Goal: Check status: Check status

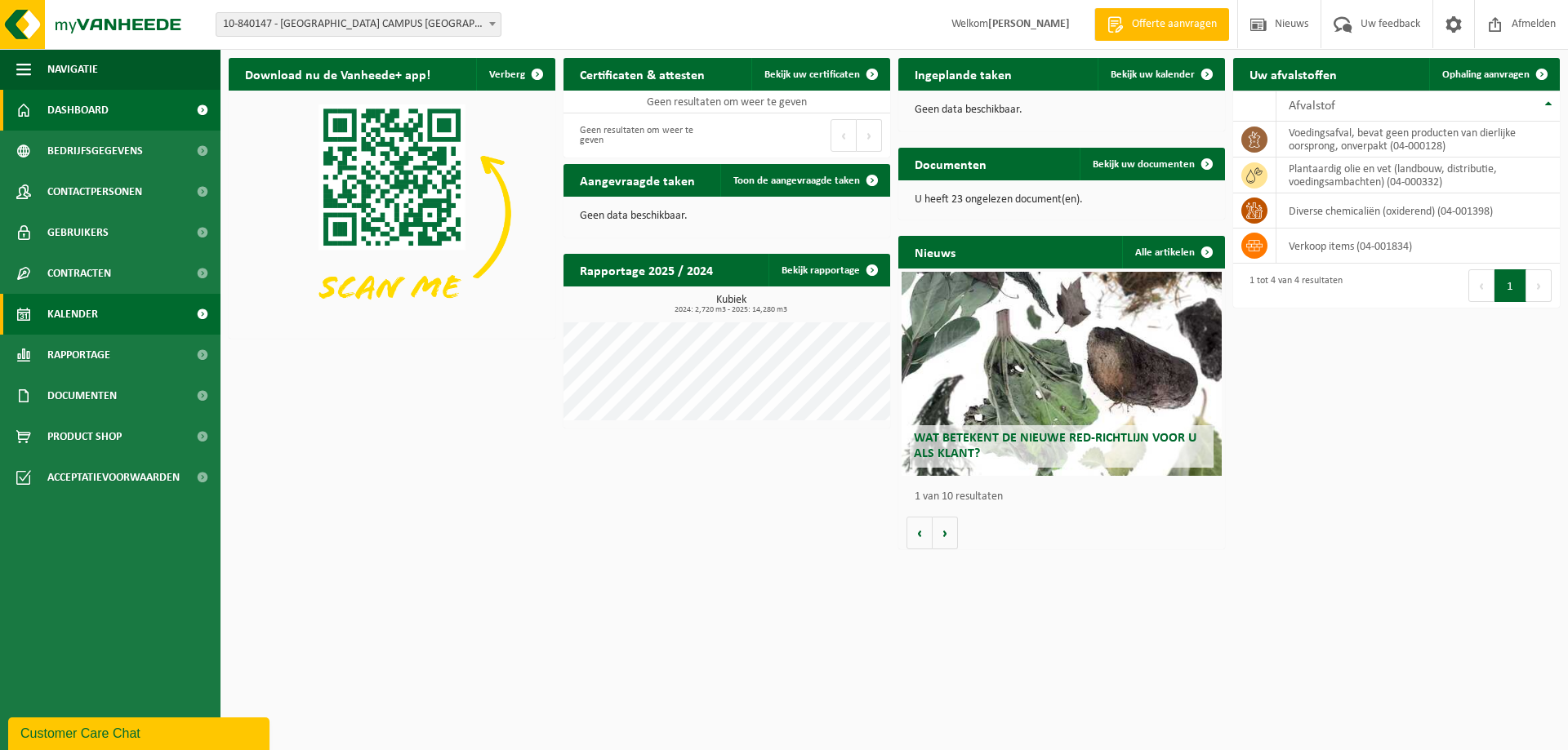
click at [194, 315] on span at bounding box center [201, 315] width 36 height 41
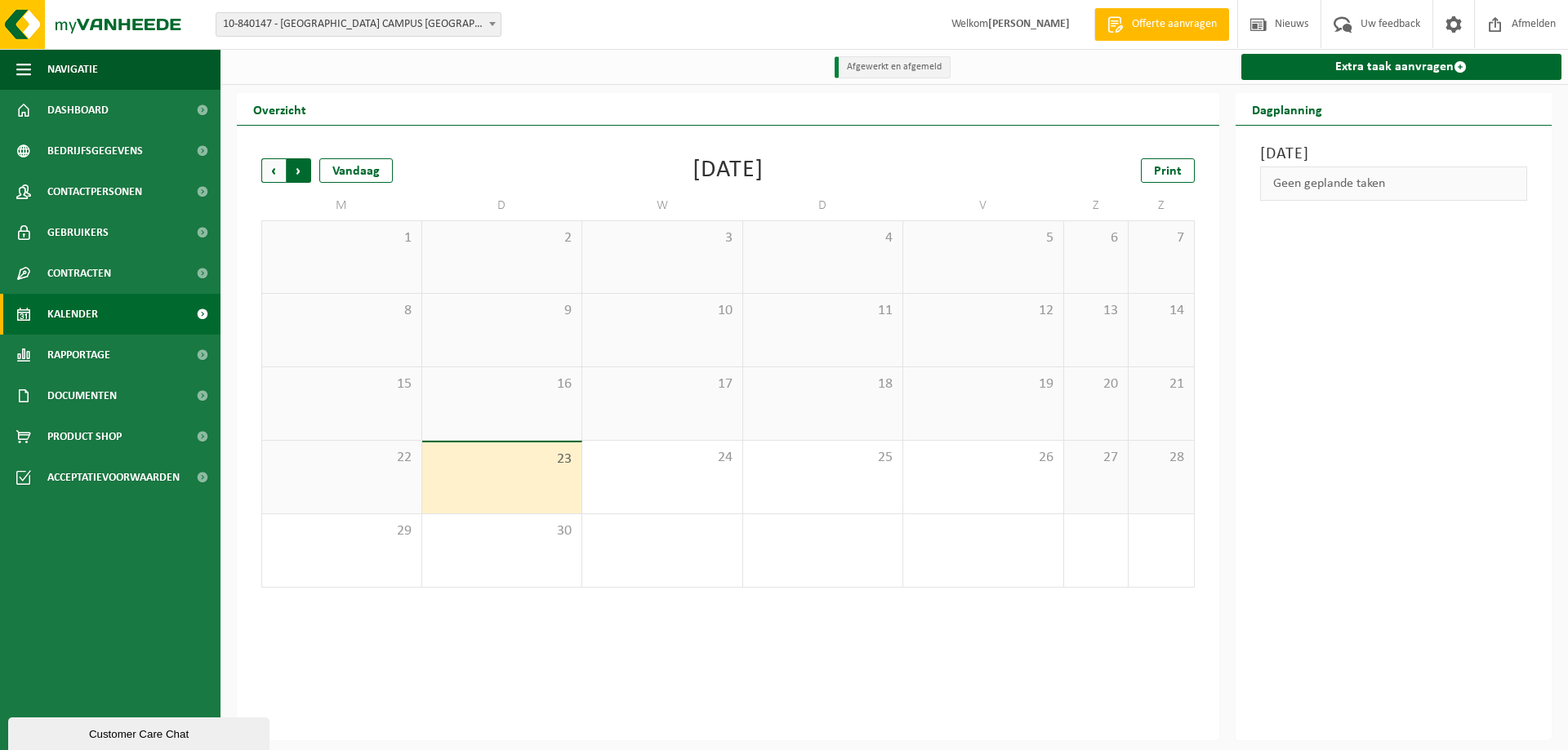
click at [271, 168] on span "Vorige" at bounding box center [274, 170] width 24 height 24
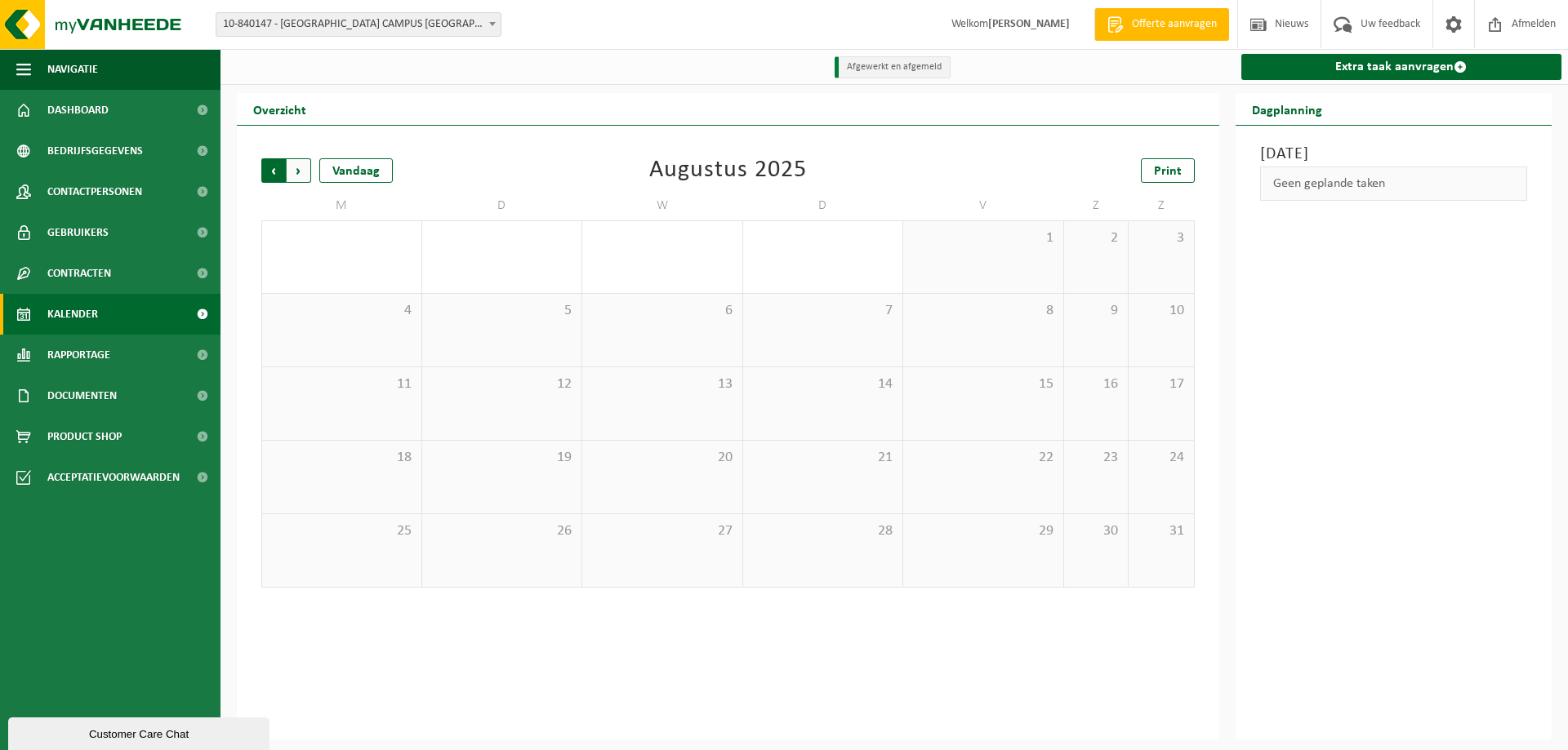
click at [303, 171] on span "Volgende" at bounding box center [299, 170] width 24 height 24
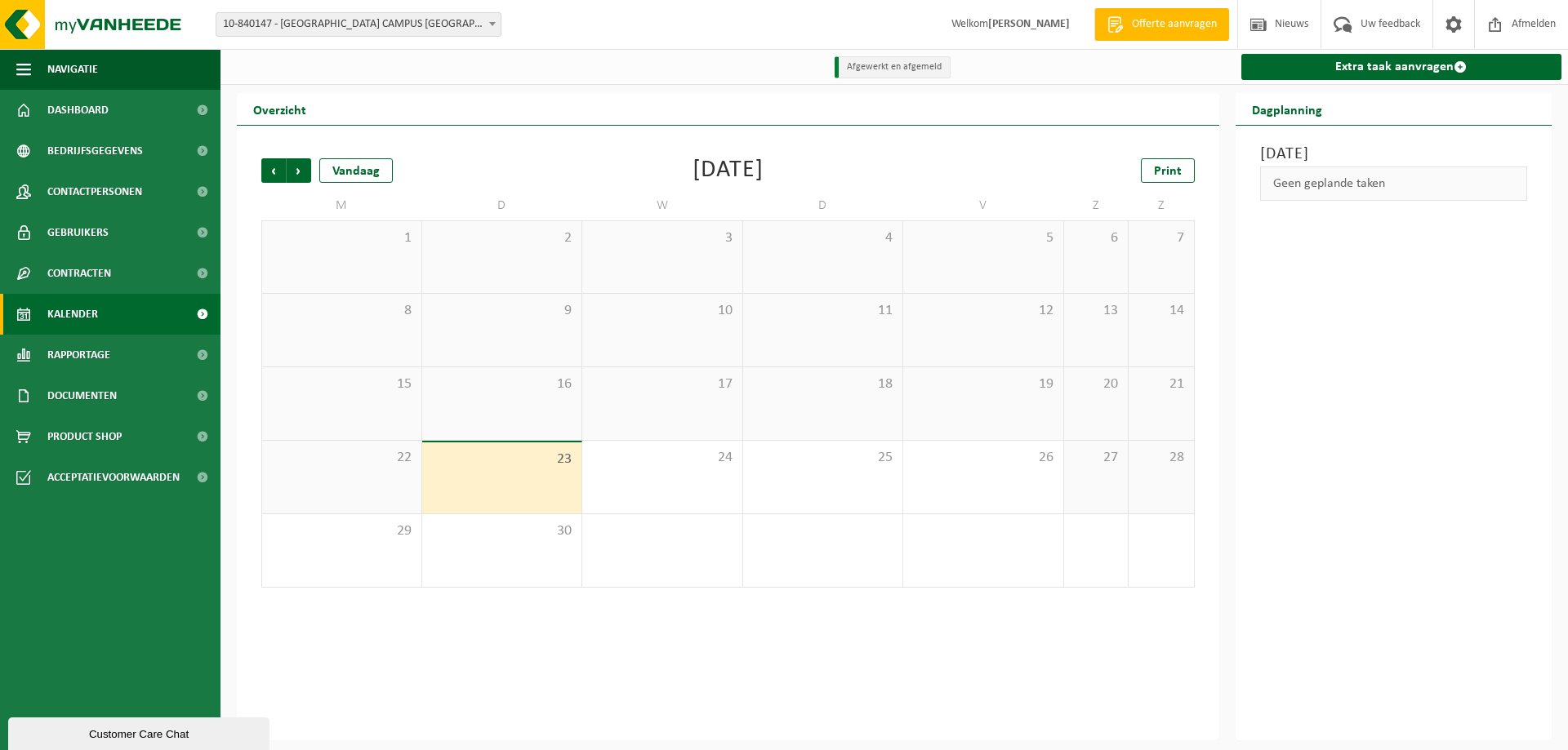
click at [303, 171] on span "Volgende" at bounding box center [299, 170] width 24 height 24
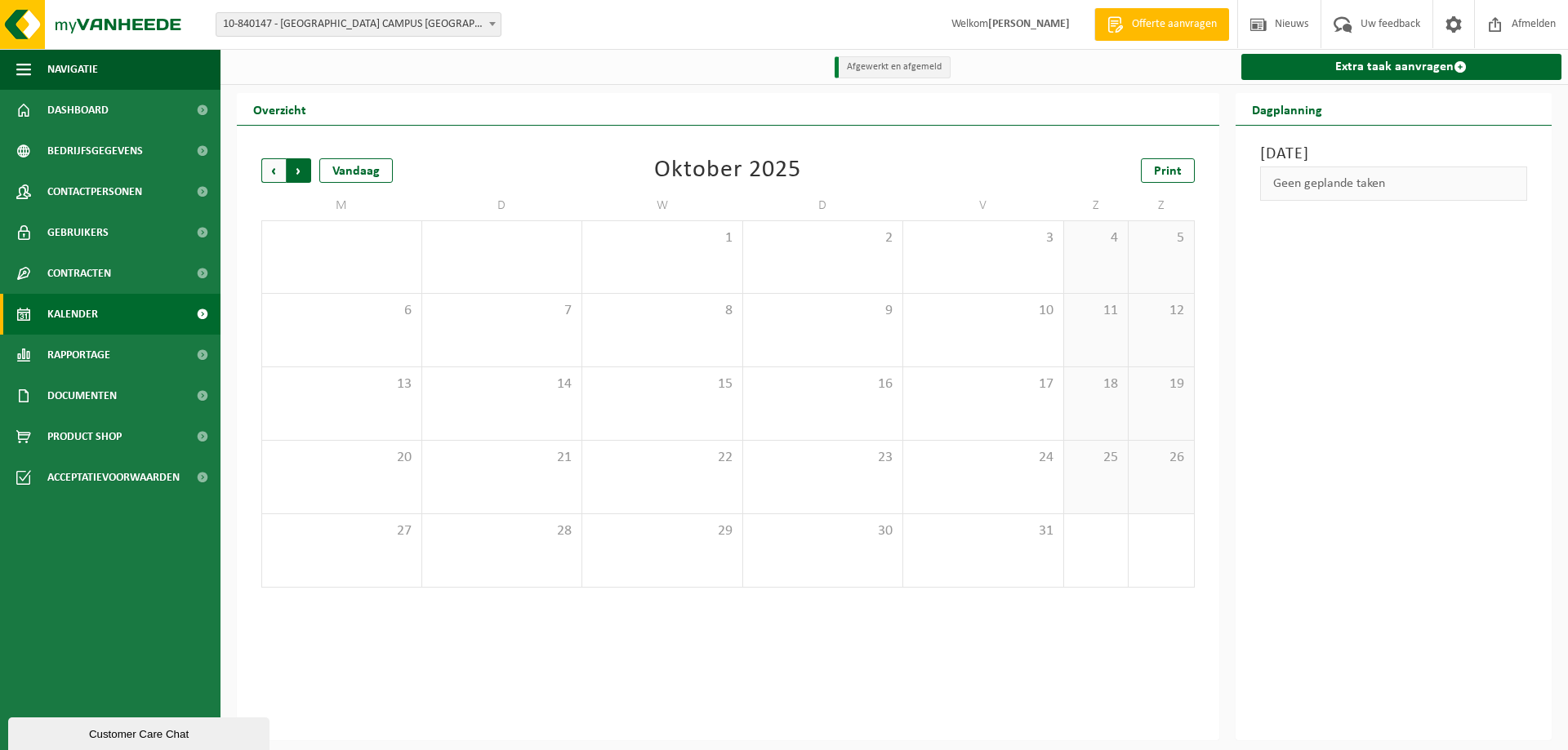
click at [261, 170] on span "Vorige" at bounding box center [274, 170] width 24 height 24
